Goal: Transaction & Acquisition: Book appointment/travel/reservation

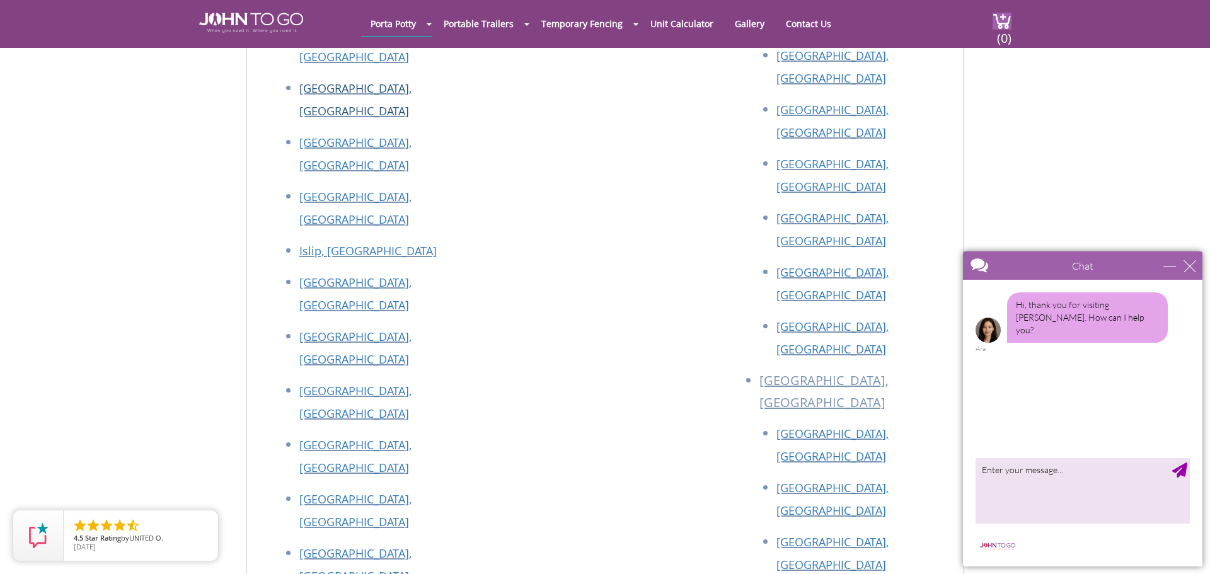
scroll to position [4235, 0]
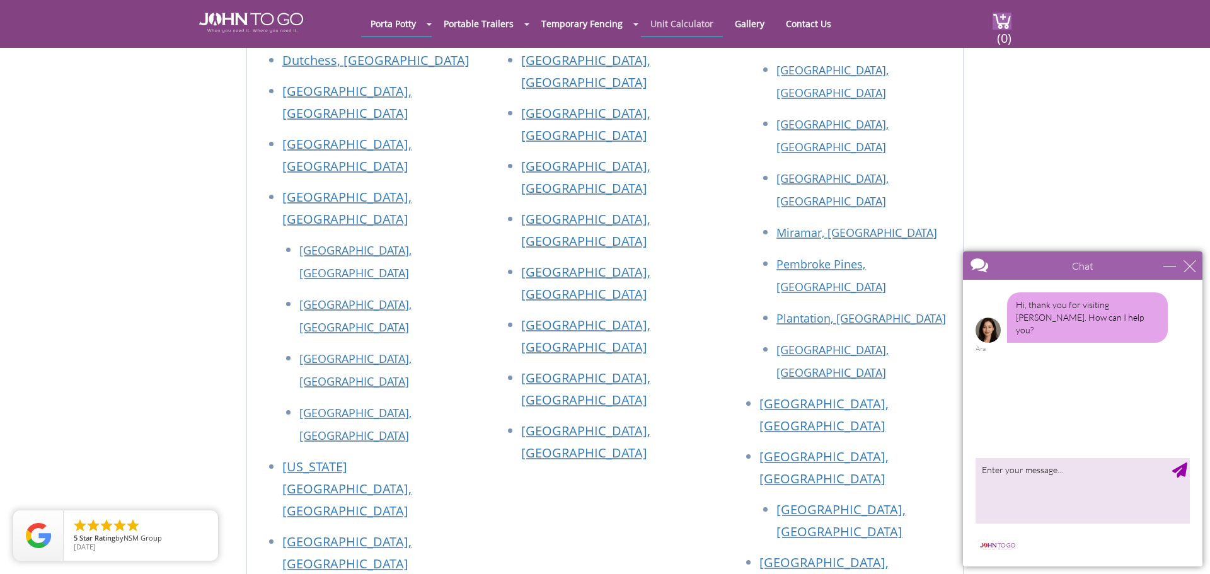
click at [659, 20] on link "Unit Calculator" at bounding box center [682, 23] width 82 height 25
click at [685, 28] on link "Unit Calculator" at bounding box center [682, 23] width 82 height 25
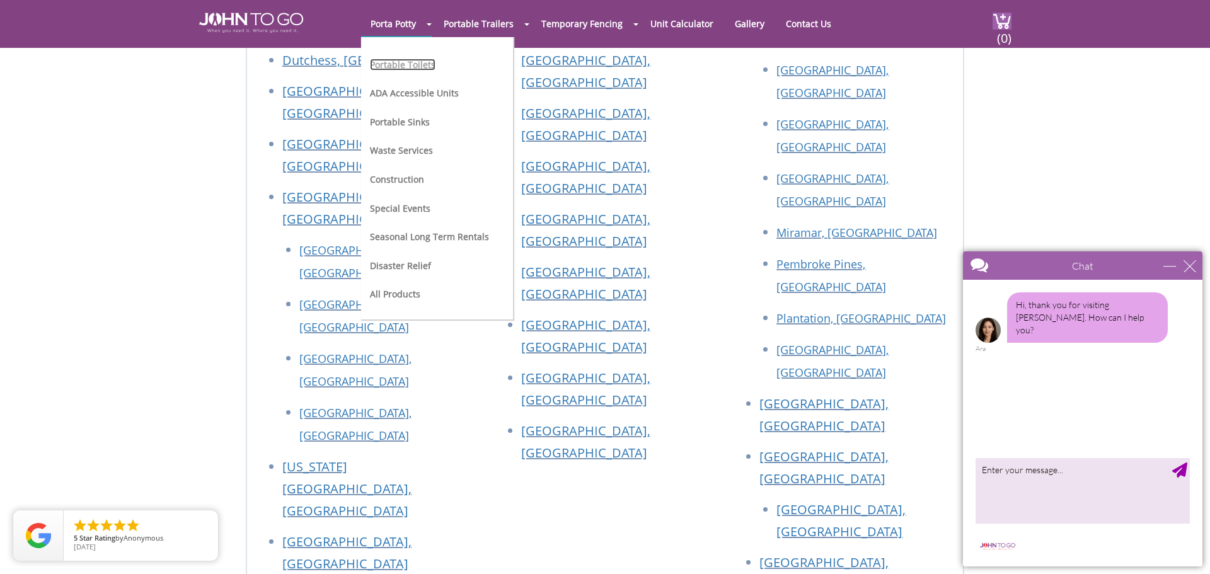
click at [396, 60] on link "Portable Toilets" at bounding box center [403, 65] width 66 height 12
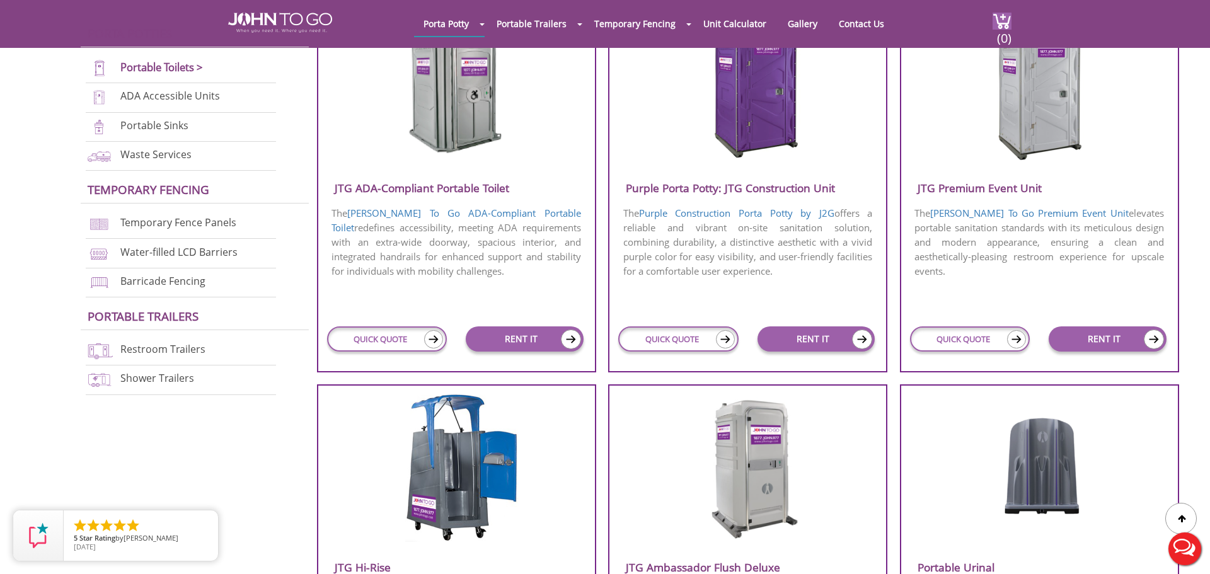
scroll to position [972, 0]
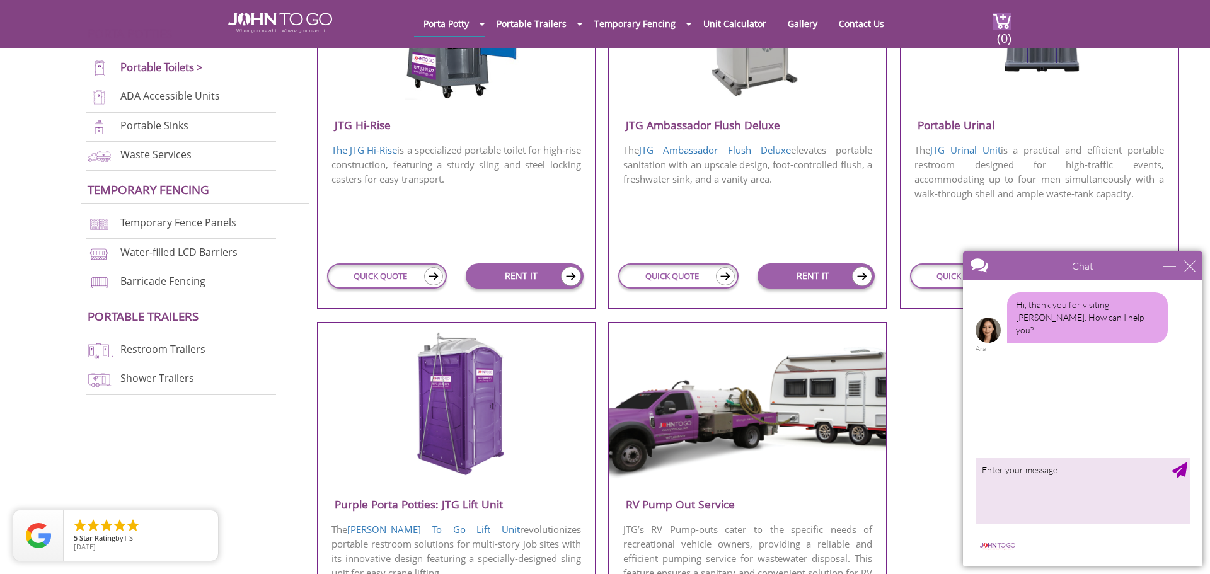
click at [1188, 277] on div "Chat" at bounding box center [1082, 265] width 239 height 28
click at [1184, 261] on div "close" at bounding box center [1189, 266] width 13 height 13
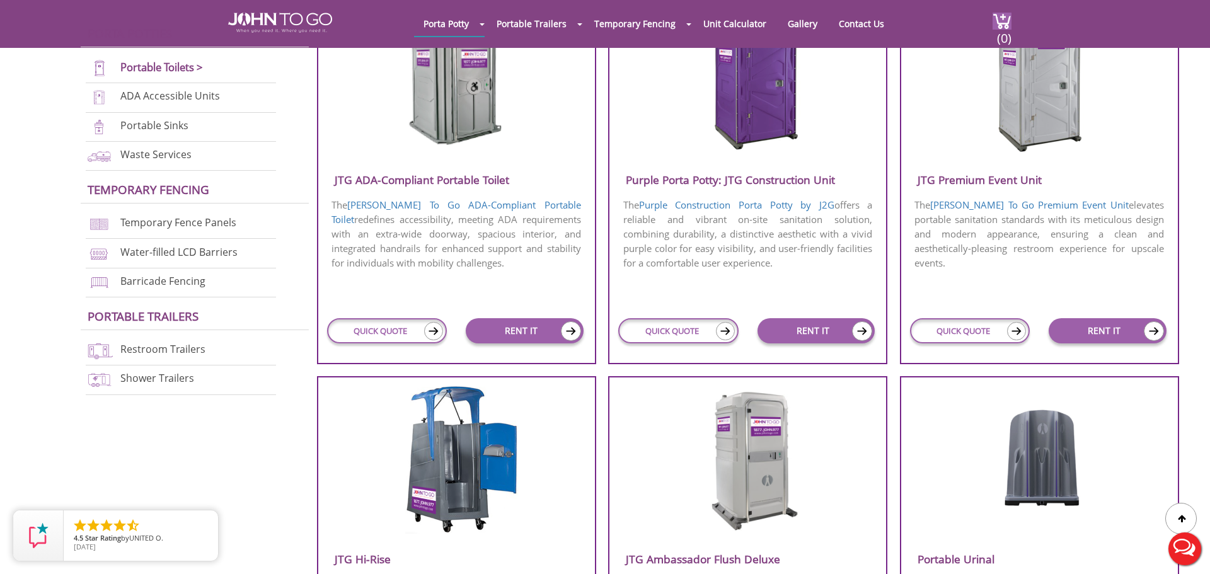
scroll to position [415, 0]
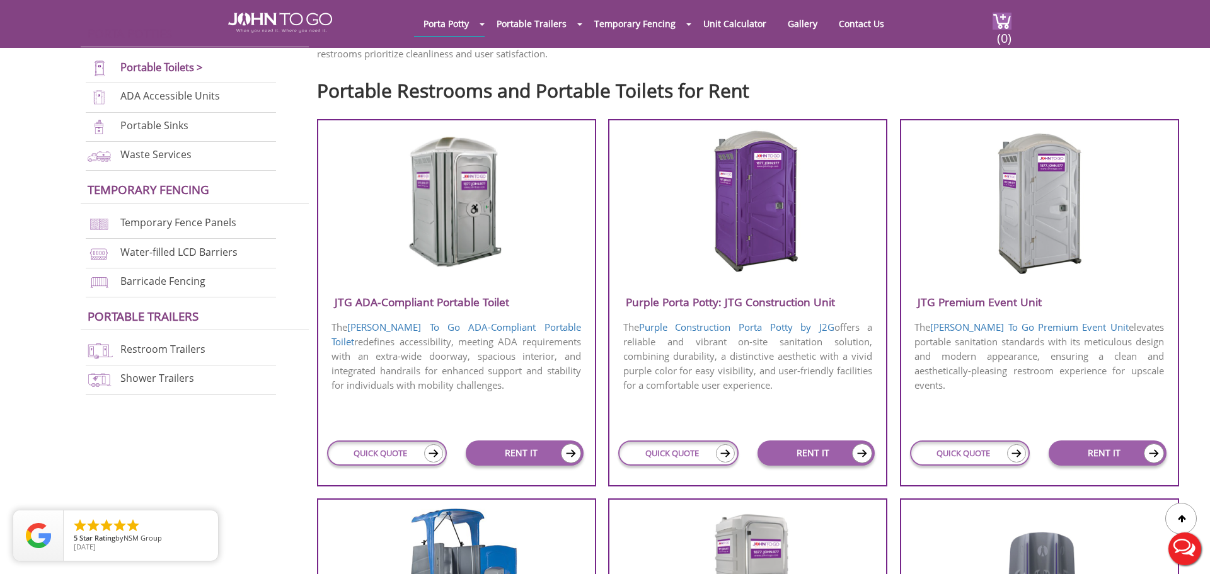
click at [451, 249] on img at bounding box center [456, 201] width 120 height 145
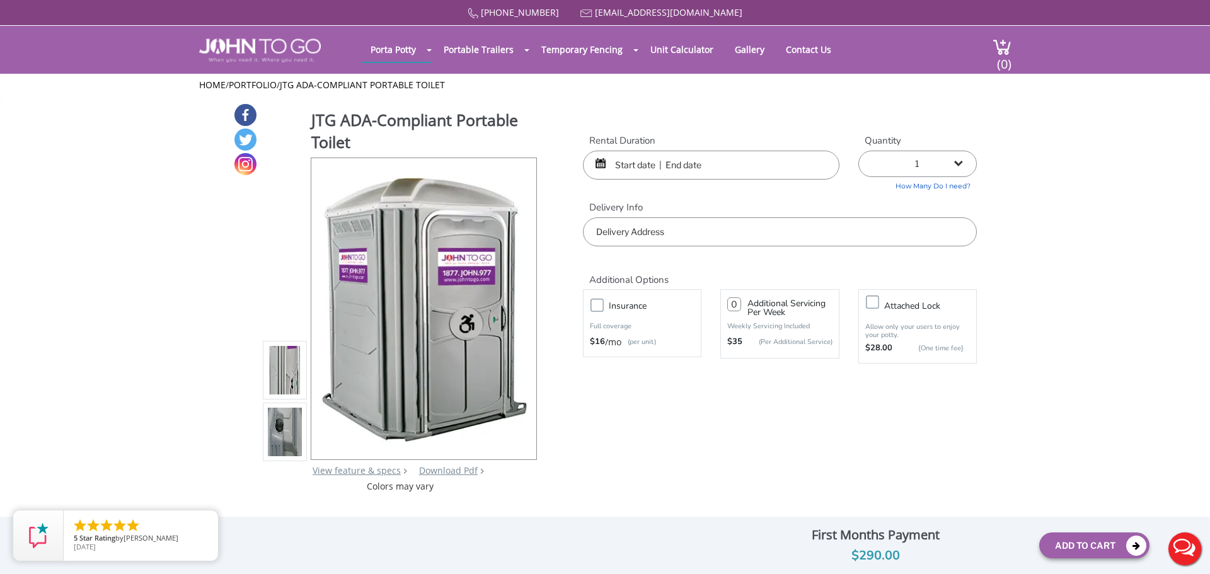
click at [641, 172] on input "text" at bounding box center [711, 165] width 256 height 29
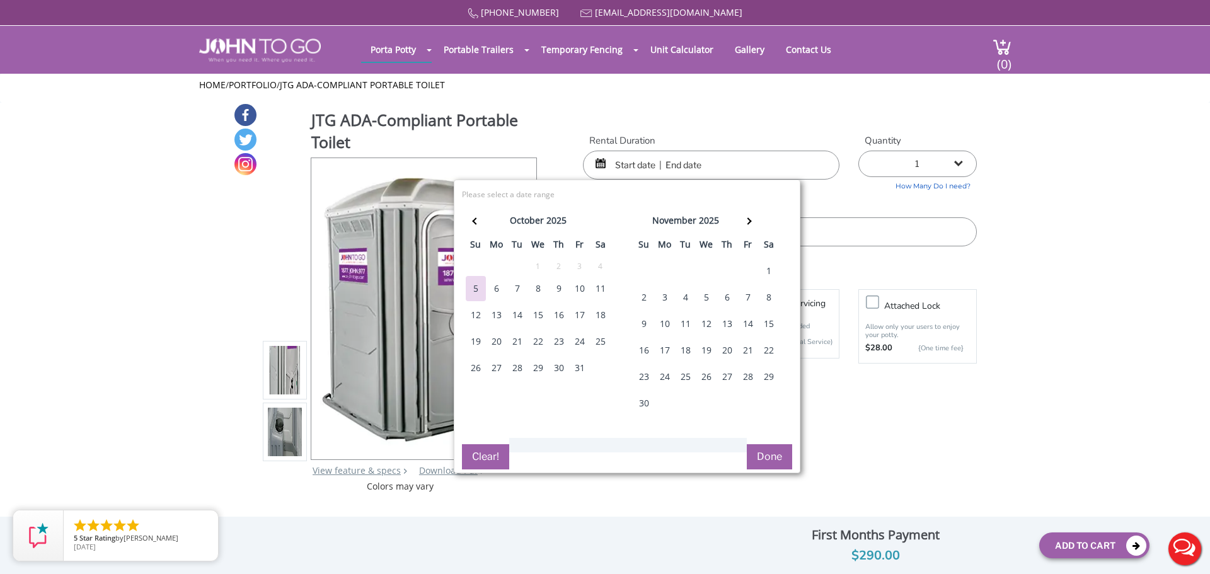
click at [555, 370] on div "30" at bounding box center [559, 367] width 20 height 25
click at [576, 366] on div "31" at bounding box center [580, 367] width 20 height 25
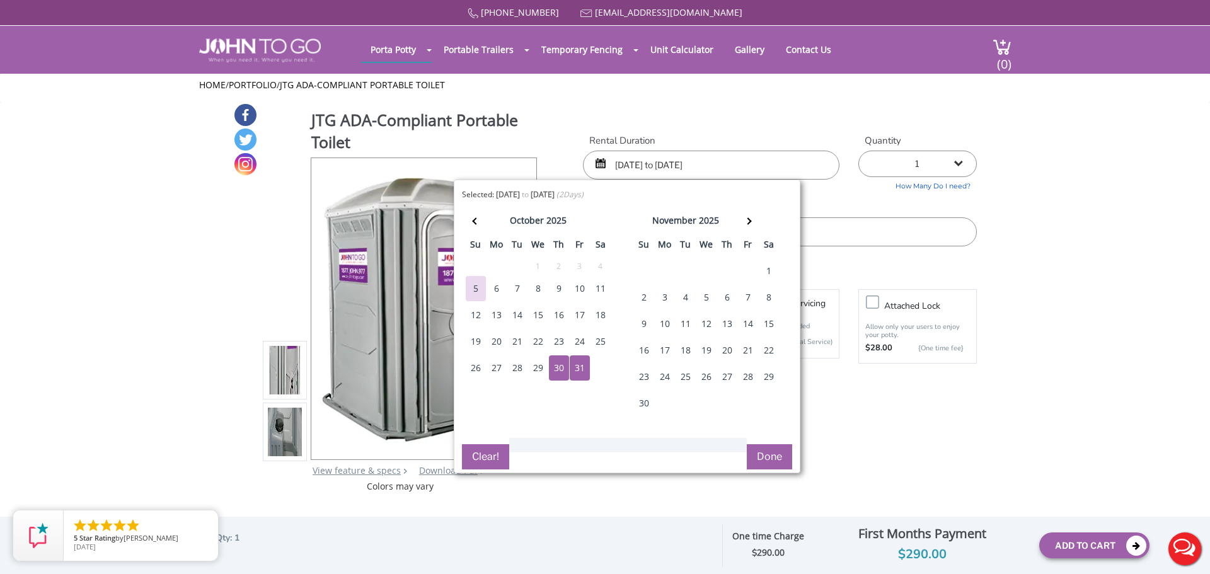
click at [576, 366] on div "31" at bounding box center [580, 367] width 20 height 25
click at [769, 263] on div "1" at bounding box center [769, 270] width 20 height 25
type input "10/31/2025 to 11/01/2025"
click at [772, 464] on button "Done" at bounding box center [769, 456] width 45 height 25
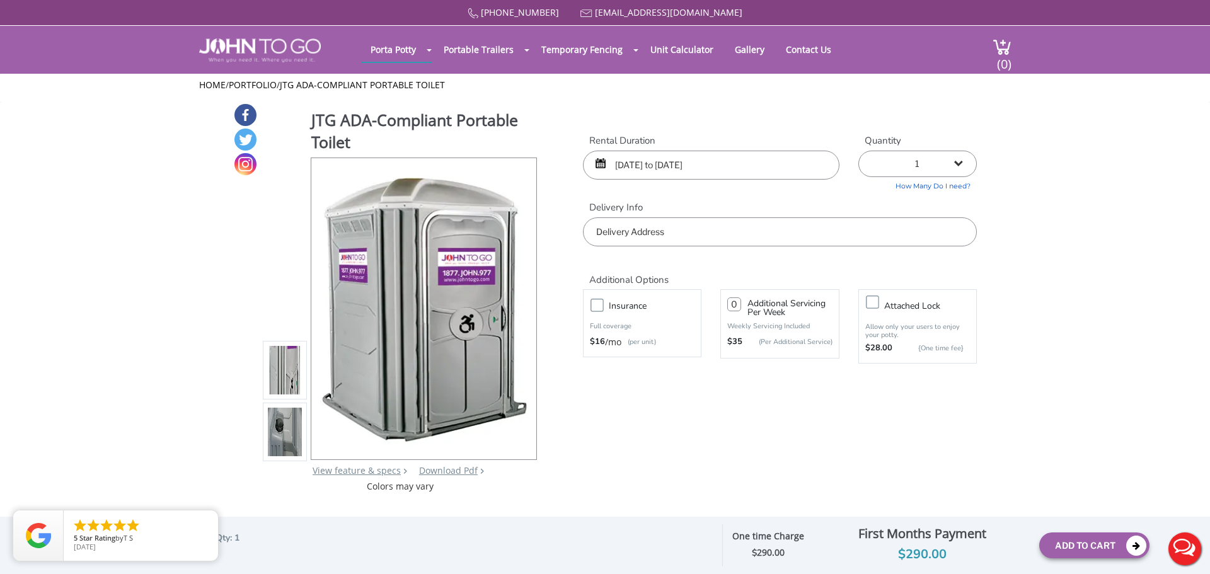
click at [661, 233] on input "text" at bounding box center [780, 231] width 394 height 29
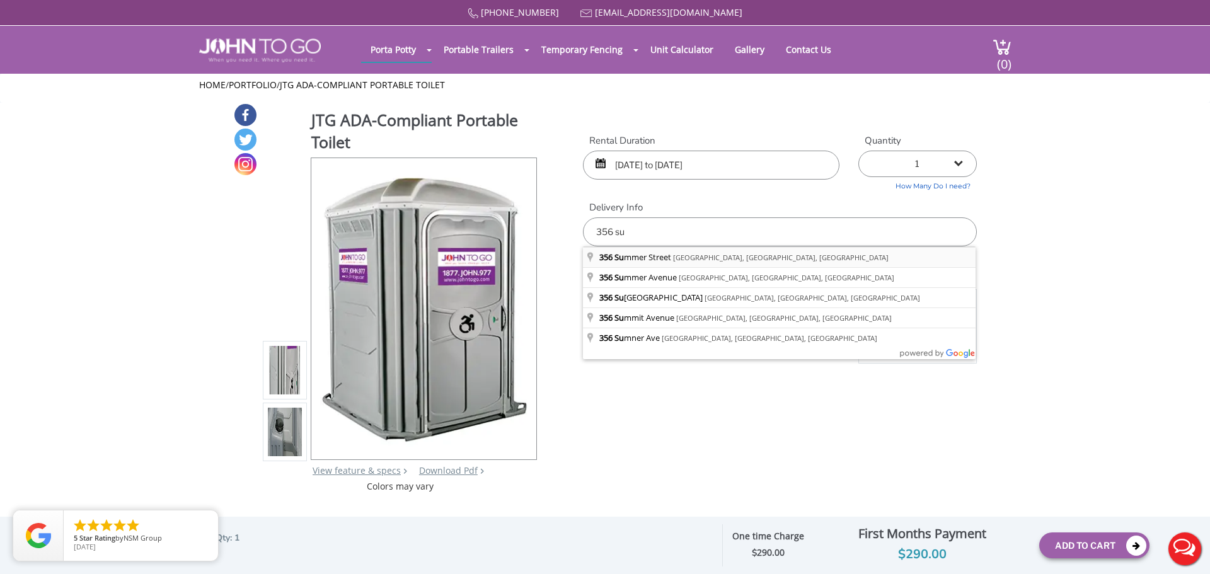
type input "356 Summer Street, Clifton, NJ, USA"
